Goal: Transaction & Acquisition: Purchase product/service

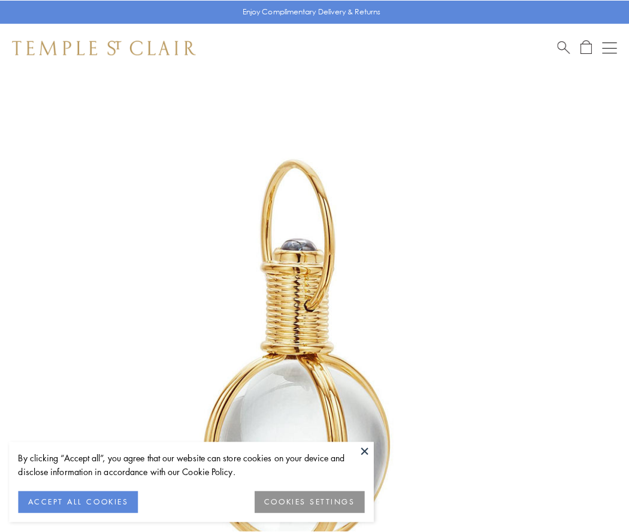
scroll to position [313, 0]
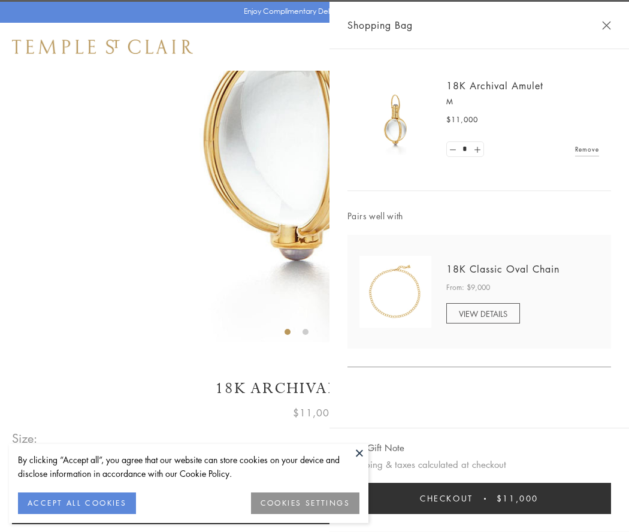
click at [479, 499] on button "Checkout $11,000" at bounding box center [480, 498] width 264 height 31
